Goal: Information Seeking & Learning: Learn about a topic

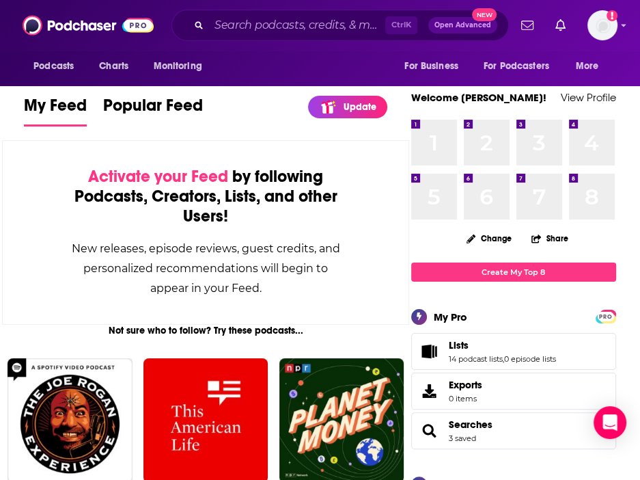
click at [349, 233] on div "Activate your Feed by following Podcasts, Creators, Lists, and other Users! New…" at bounding box center [205, 232] width 407 height 185
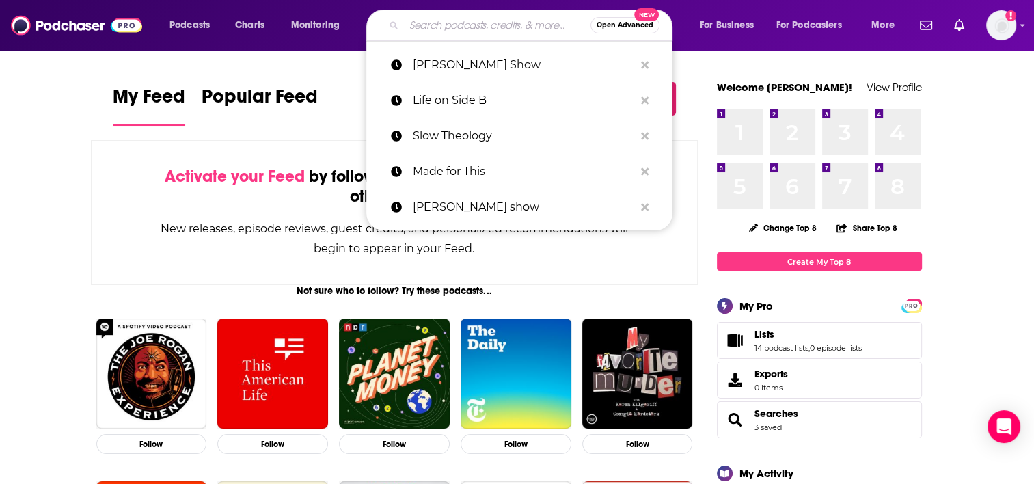
click at [464, 28] on input "Search podcasts, credits, & more..." at bounding box center [497, 25] width 187 height 22
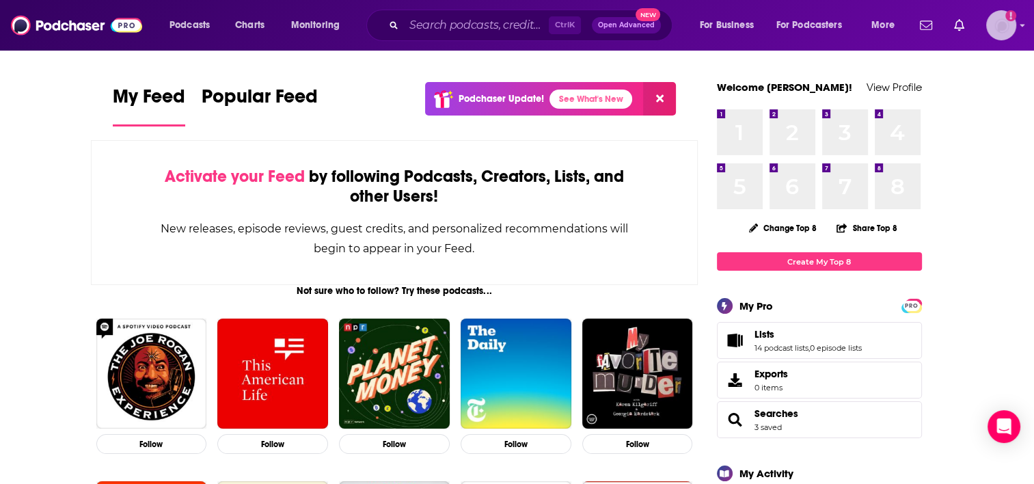
click at [640, 29] on img "Logged in as Lydia_Gustafson" at bounding box center [1001, 25] width 30 height 30
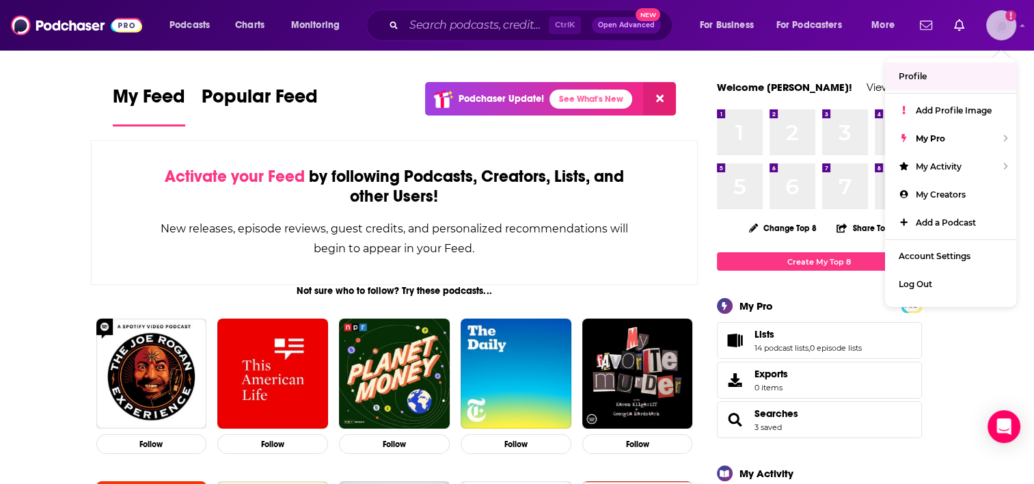
click at [640, 83] on link "Profile" at bounding box center [950, 76] width 131 height 28
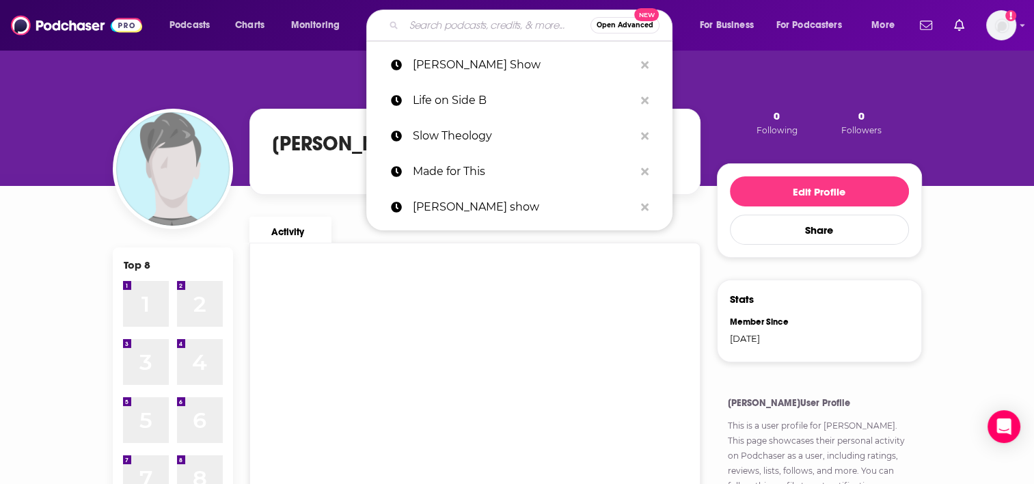
click at [431, 25] on input "Search podcasts, credits, & more..." at bounding box center [497, 25] width 187 height 22
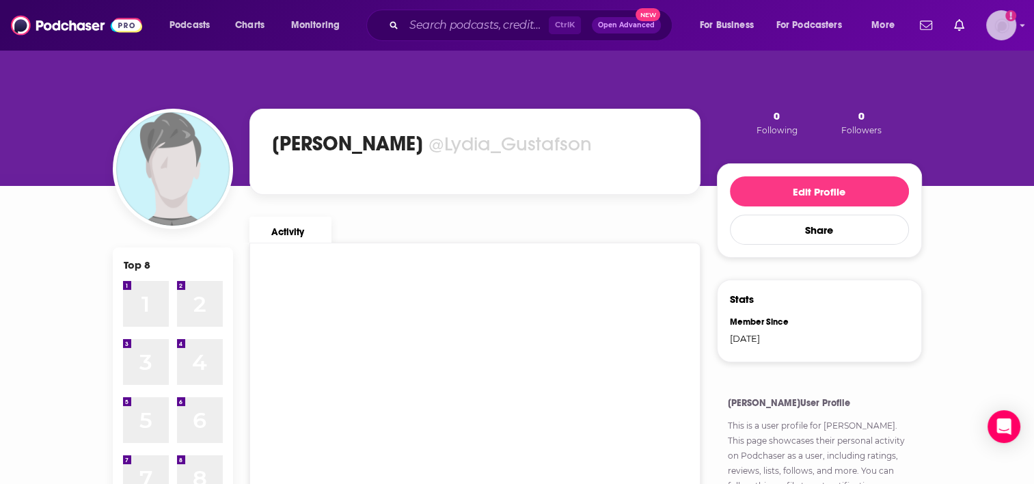
click at [640, 21] on img "Logged in as Lydia_Gustafson" at bounding box center [1001, 25] width 30 height 30
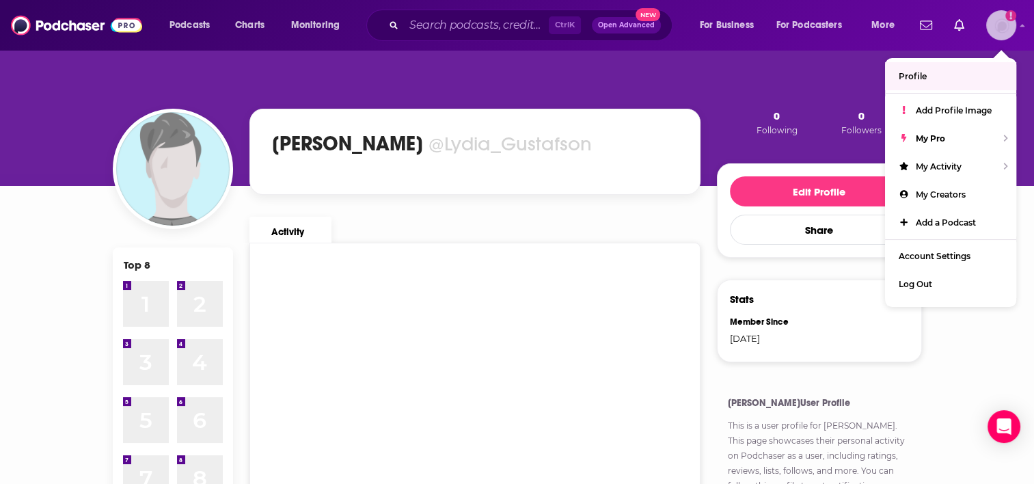
click at [640, 84] on link "Profile" at bounding box center [950, 76] width 131 height 28
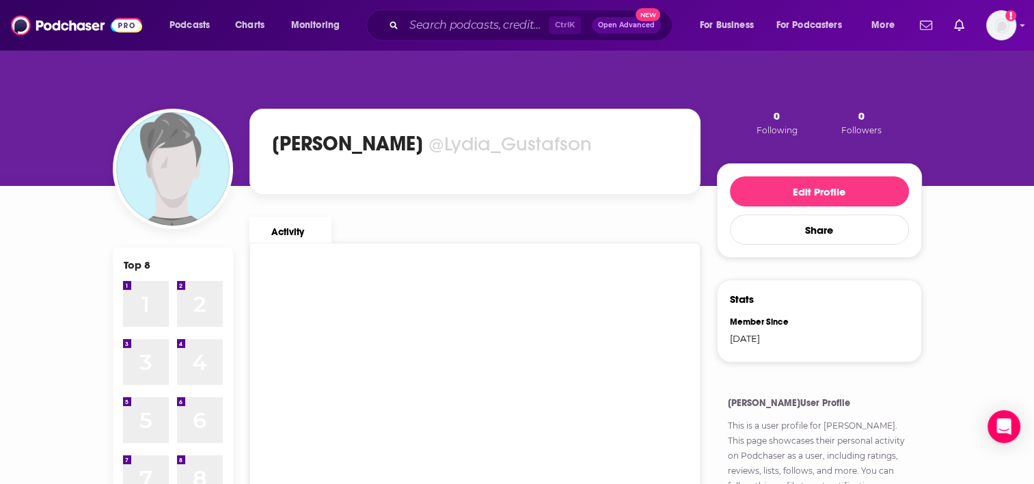
drag, startPoint x: 418, startPoint y: 11, endPoint x: 418, endPoint y: 18, distance: 7.5
click at [418, 18] on div "Ctrl K Open Advanced New" at bounding box center [519, 25] width 306 height 31
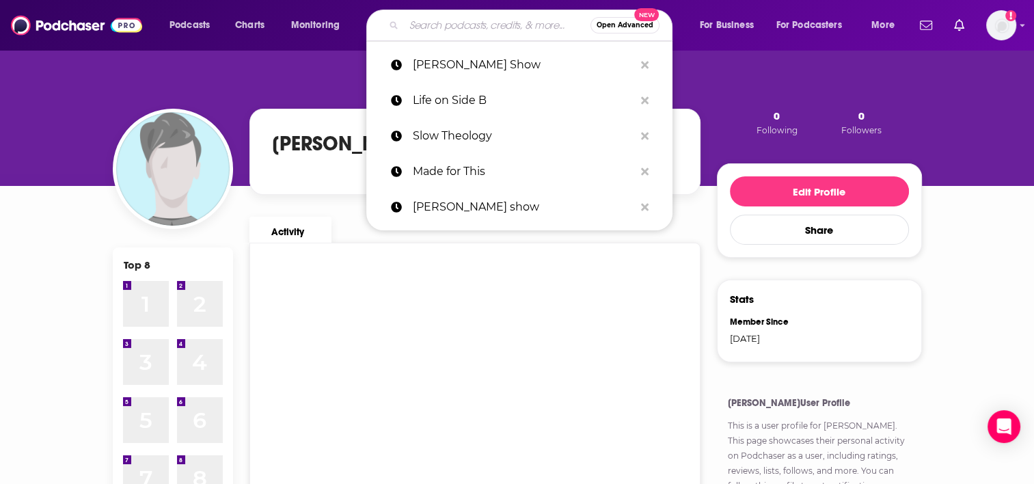
click at [418, 18] on input "Search podcasts, credits, & more..." at bounding box center [497, 25] width 187 height 22
click at [414, 121] on p "Slow Theology" at bounding box center [523, 136] width 221 height 36
type input "Slow Theology"
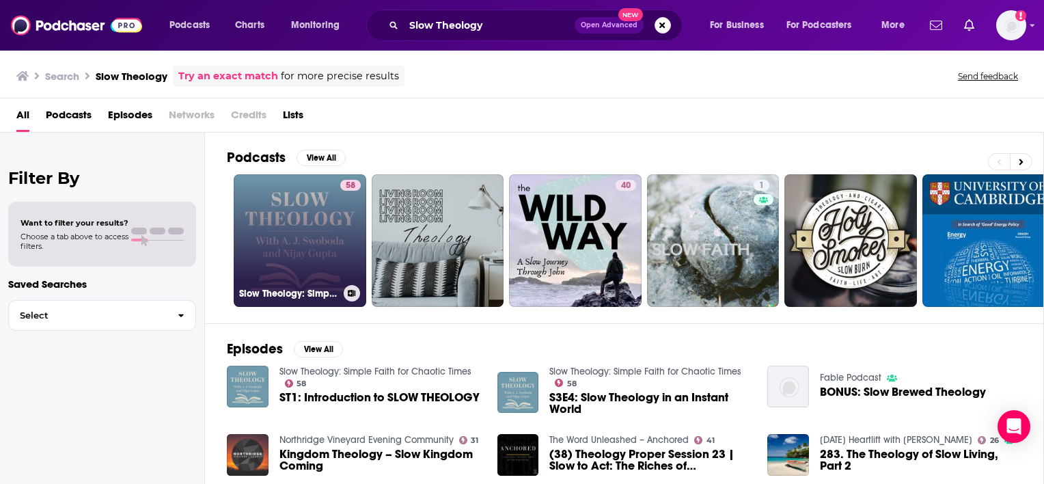
click at [312, 229] on link "58 Slow Theology: Simple Faith for Chaotic Times" at bounding box center [300, 240] width 133 height 133
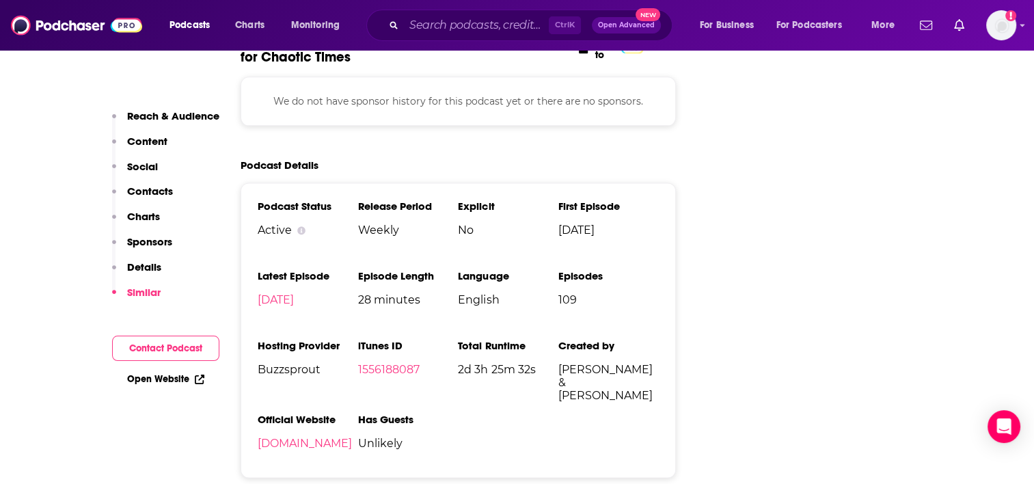
scroll to position [1790, 0]
